Goal: Information Seeking & Learning: Learn about a topic

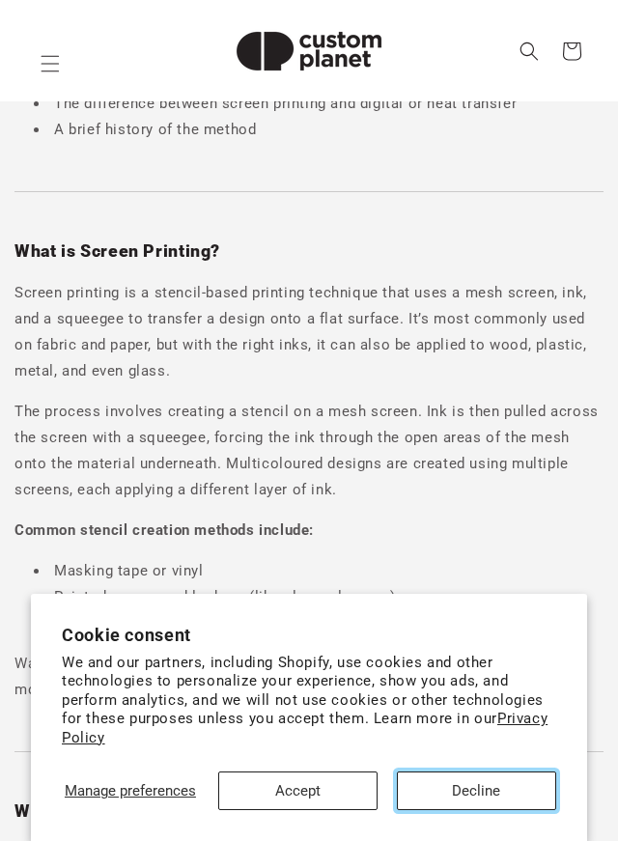
click at [441, 794] on button "Decline" at bounding box center [476, 790] width 159 height 39
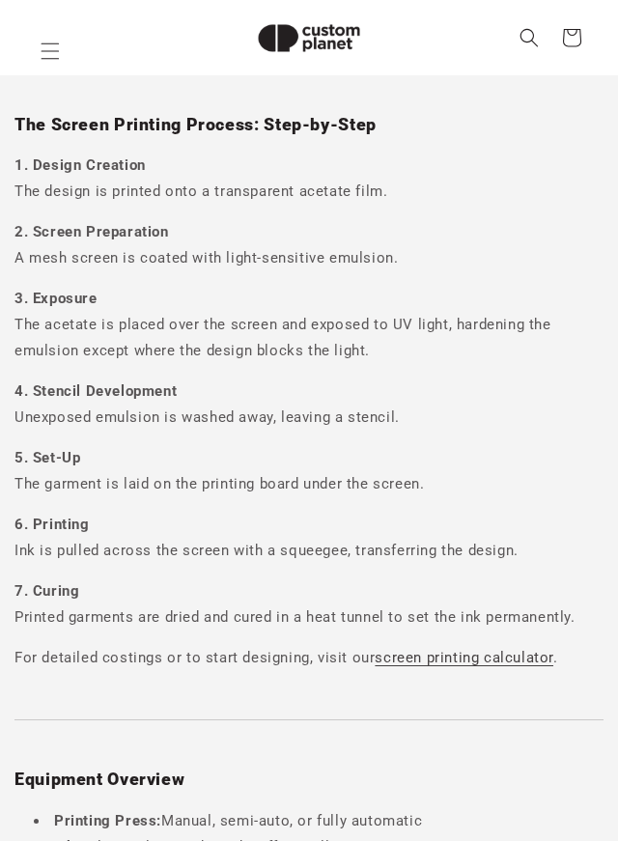
scroll to position [1826, 0]
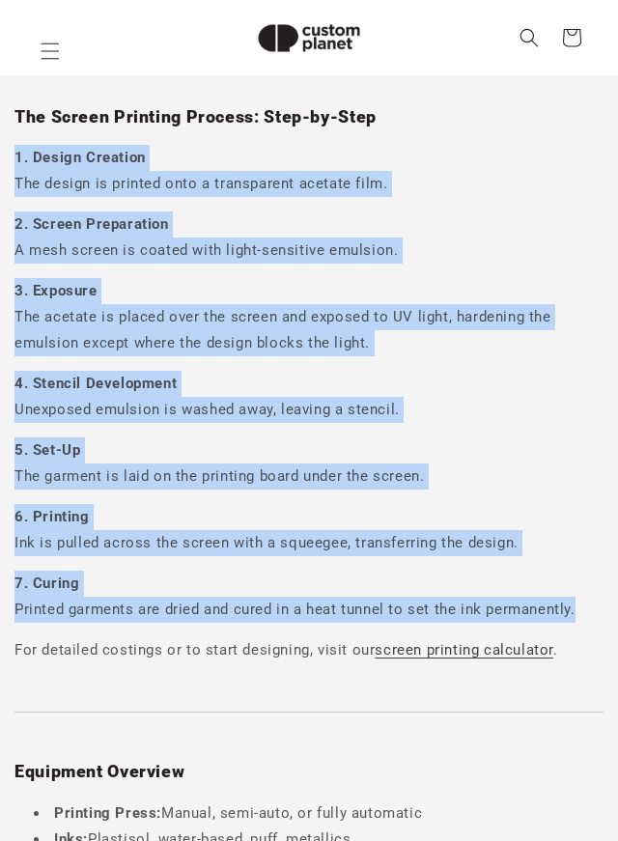
drag, startPoint x: 580, startPoint y: 607, endPoint x: 11, endPoint y: 160, distance: 723.8
click at [11, 160] on div "Screen printing is the process of pressing ink through a stencilled mesh screen…" at bounding box center [309, 403] width 618 height 3765
copy div "1. Design Creation The design is printed onto a transparent acetate film. 2. Sc…"
click at [189, 495] on div "Screen printing is the process of pressing ink through a stencilled mesh screen…" at bounding box center [309, 403] width 618 height 3765
drag, startPoint x: 582, startPoint y: 613, endPoint x: 14, endPoint y: 148, distance: 734.5
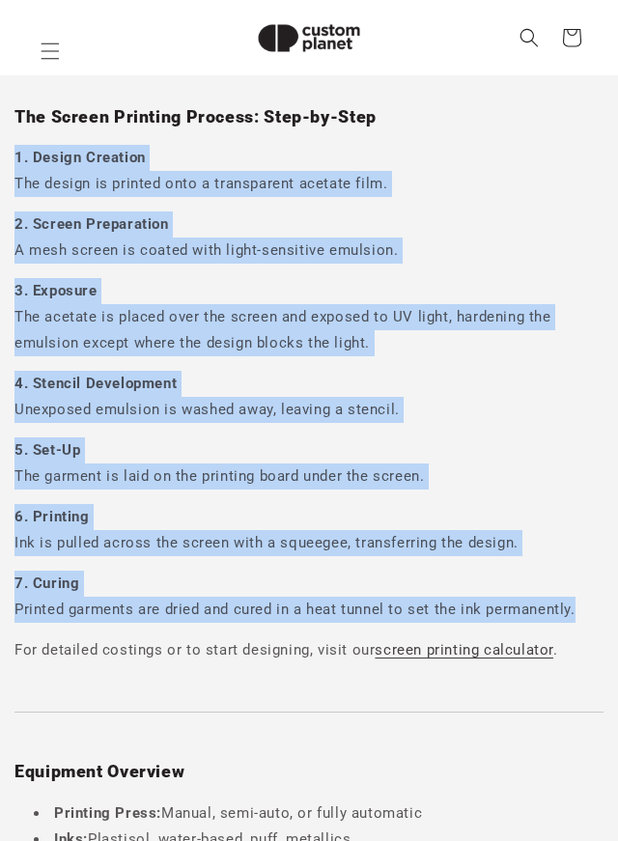
click at [14, 148] on div "Screen printing is the process of pressing ink through a stencilled mesh screen…" at bounding box center [309, 403] width 618 height 3765
copy div "1. Design Creation The design is printed onto a transparent acetate film. 2. Sc…"
drag, startPoint x: 13, startPoint y: 441, endPoint x: 483, endPoint y: 245, distance: 509.2
click at [483, 245] on p "2. Screen Preparation A mesh screen is coated with light-sensitive emulsion." at bounding box center [308, 237] width 589 height 52
